Goal: Check status: Check status

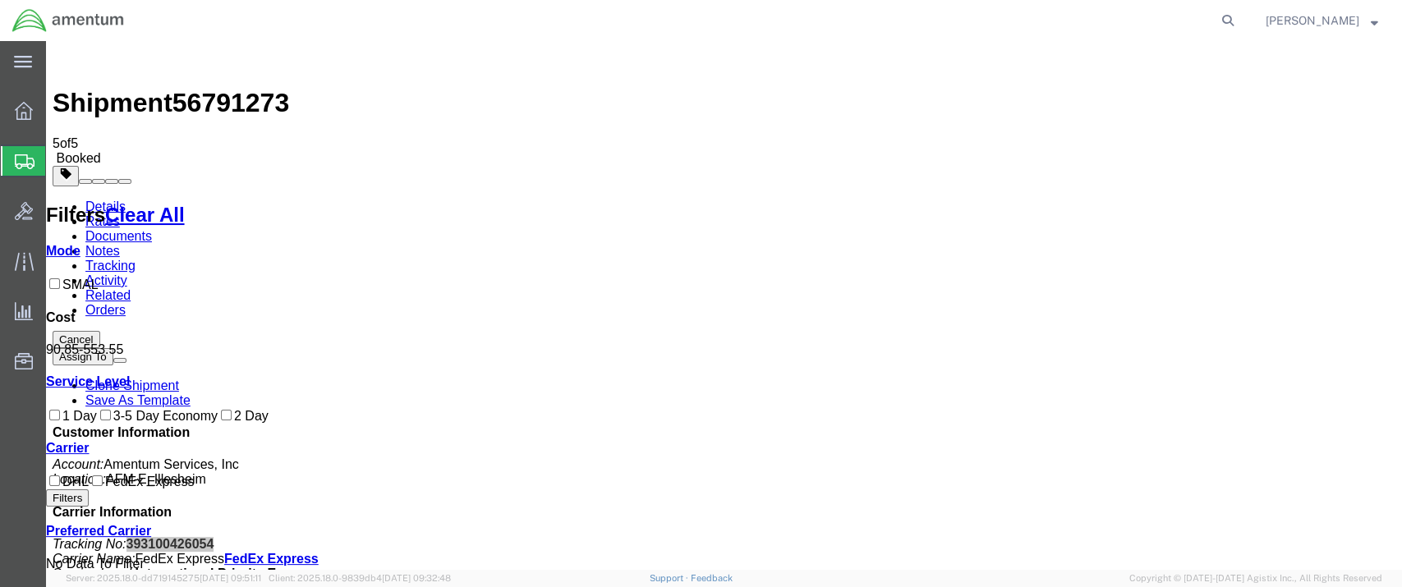
click at [0, 0] on span "Shipment Manager" at bounding box center [0, 0] width 0 height 0
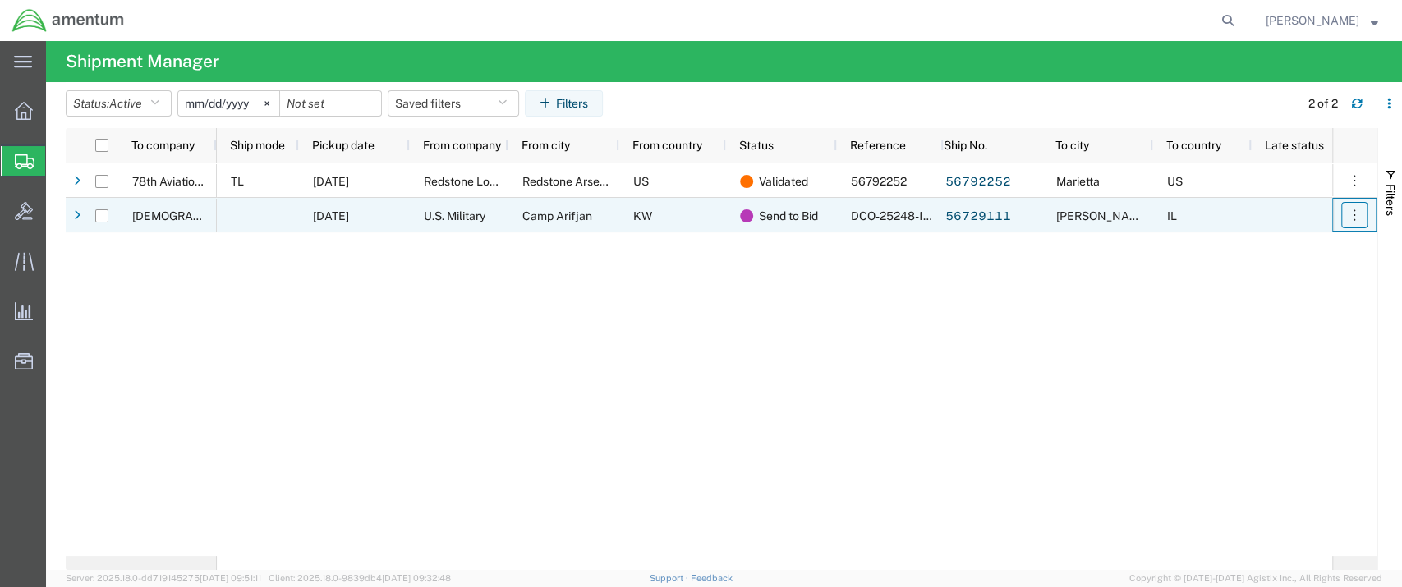
click at [1353, 223] on button "button" at bounding box center [1354, 215] width 26 height 26
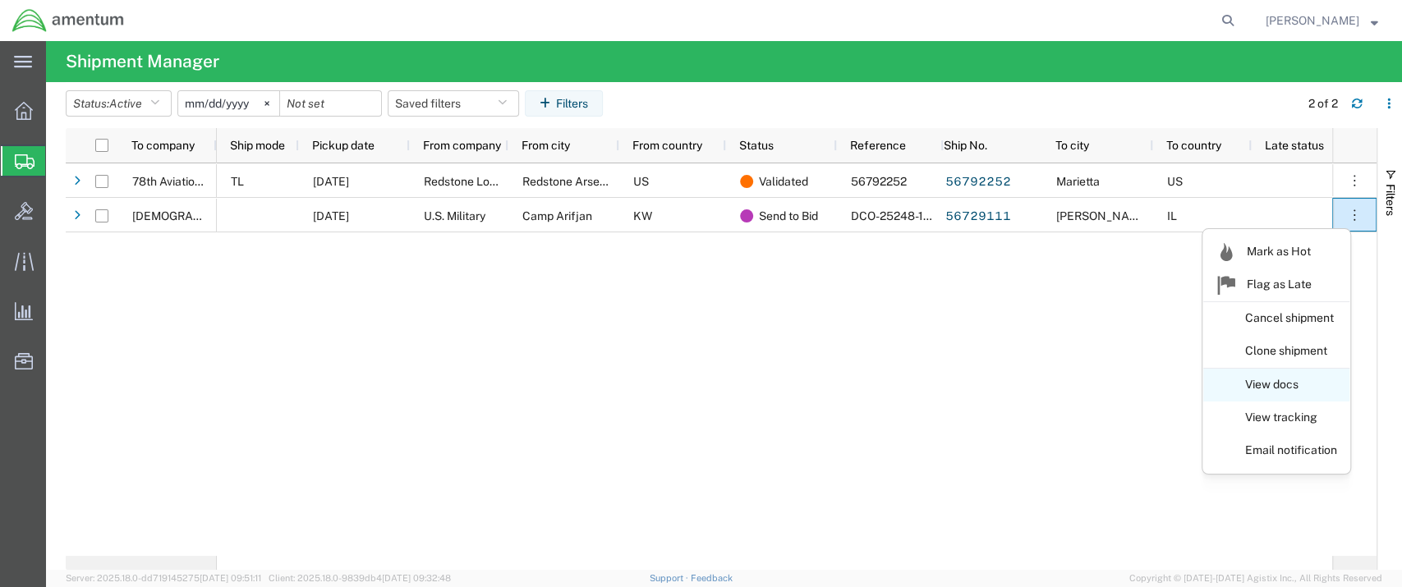
click at [1271, 385] on link "View docs" at bounding box center [1276, 385] width 146 height 30
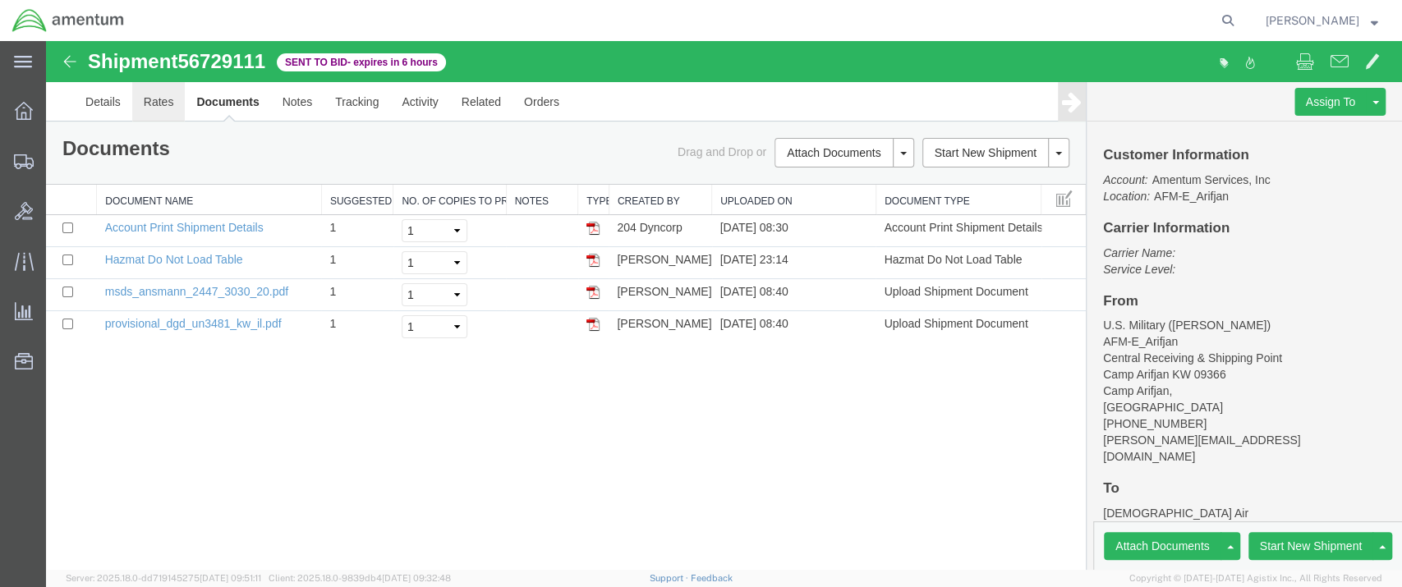
click at [138, 108] on link "Rates" at bounding box center [158, 101] width 53 height 39
